Goal: Task Accomplishment & Management: Manage account settings

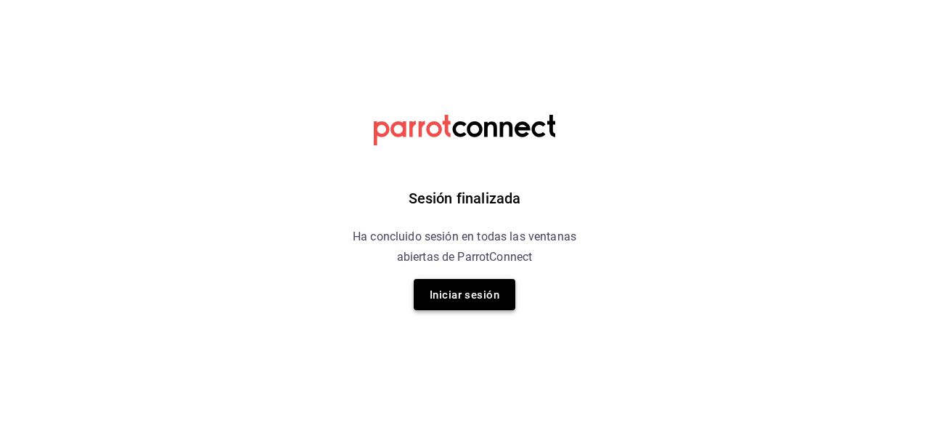
click at [463, 292] on font "Iniciar sesión" at bounding box center [465, 294] width 70 height 13
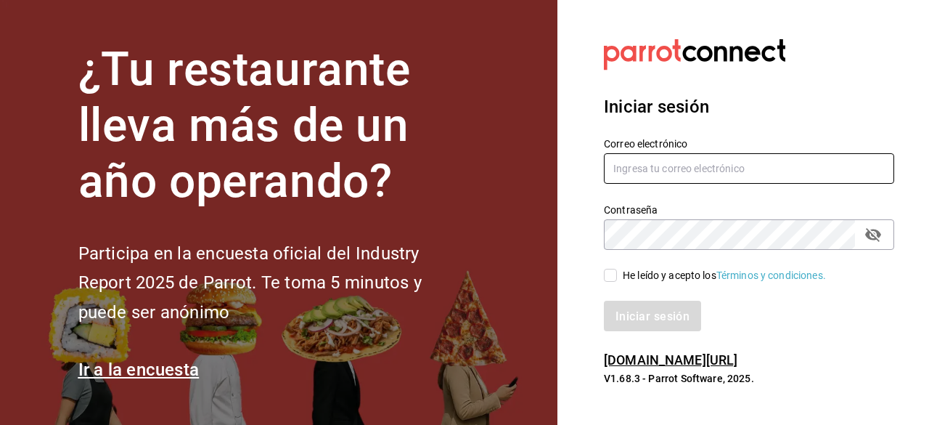
click at [655, 166] on input "text" at bounding box center [749, 168] width 290 height 30
type input "chgonzalez.mx@gmail.com"
click at [620, 277] on span "He leído y acepto los Términos y condiciones." at bounding box center [721, 275] width 209 height 15
click at [617, 277] on input "He leído y acepto los Términos y condiciones." at bounding box center [610, 274] width 13 height 13
checkbox input "true"
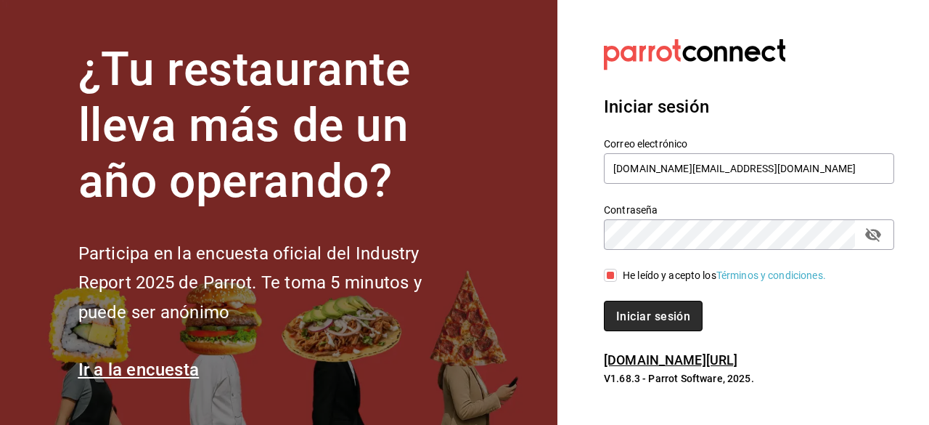
click at [623, 305] on button "Iniciar sesión" at bounding box center [653, 315] width 99 height 30
